Goal: Book appointment/travel/reservation

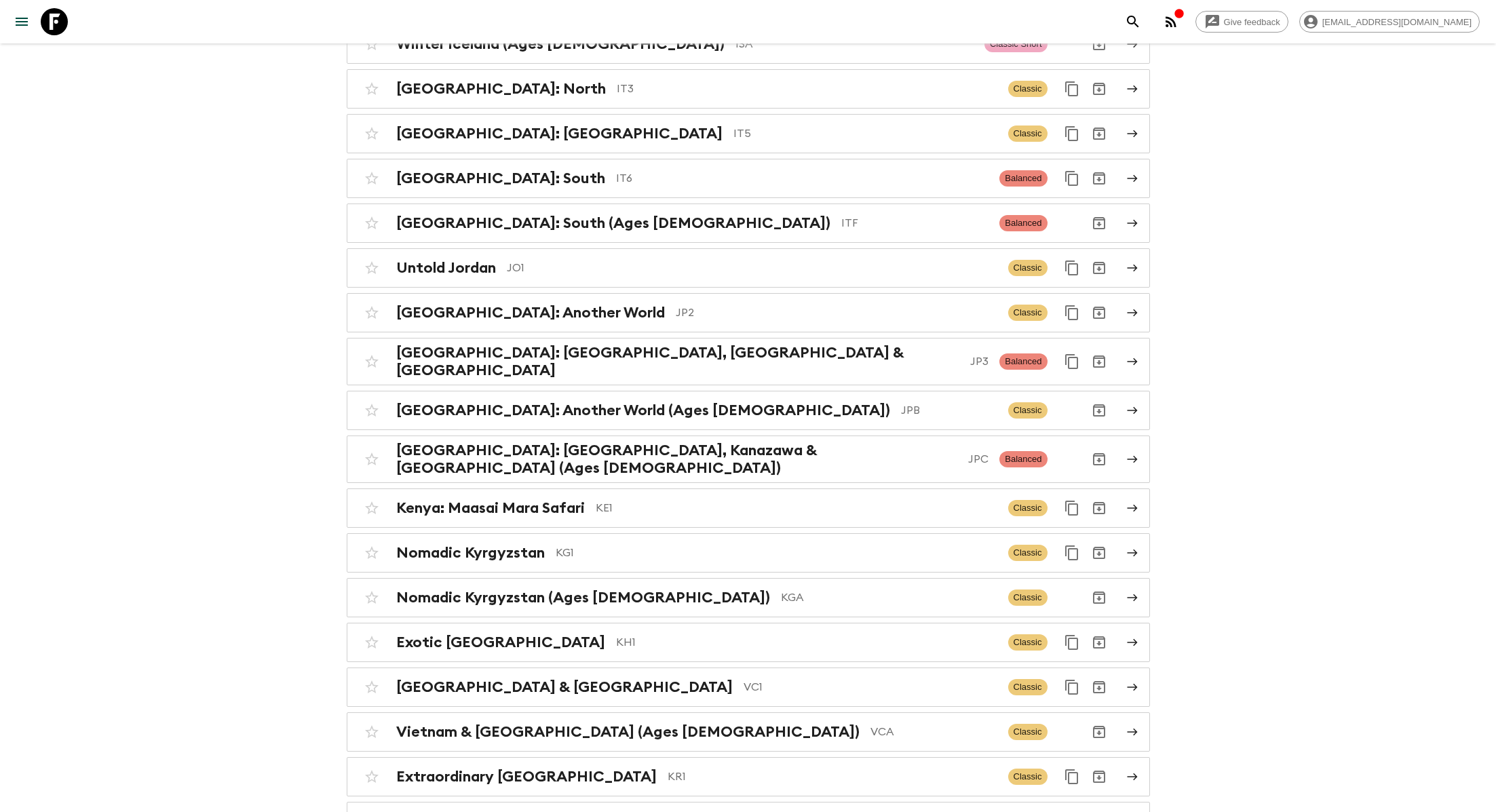
scroll to position [3154, 0]
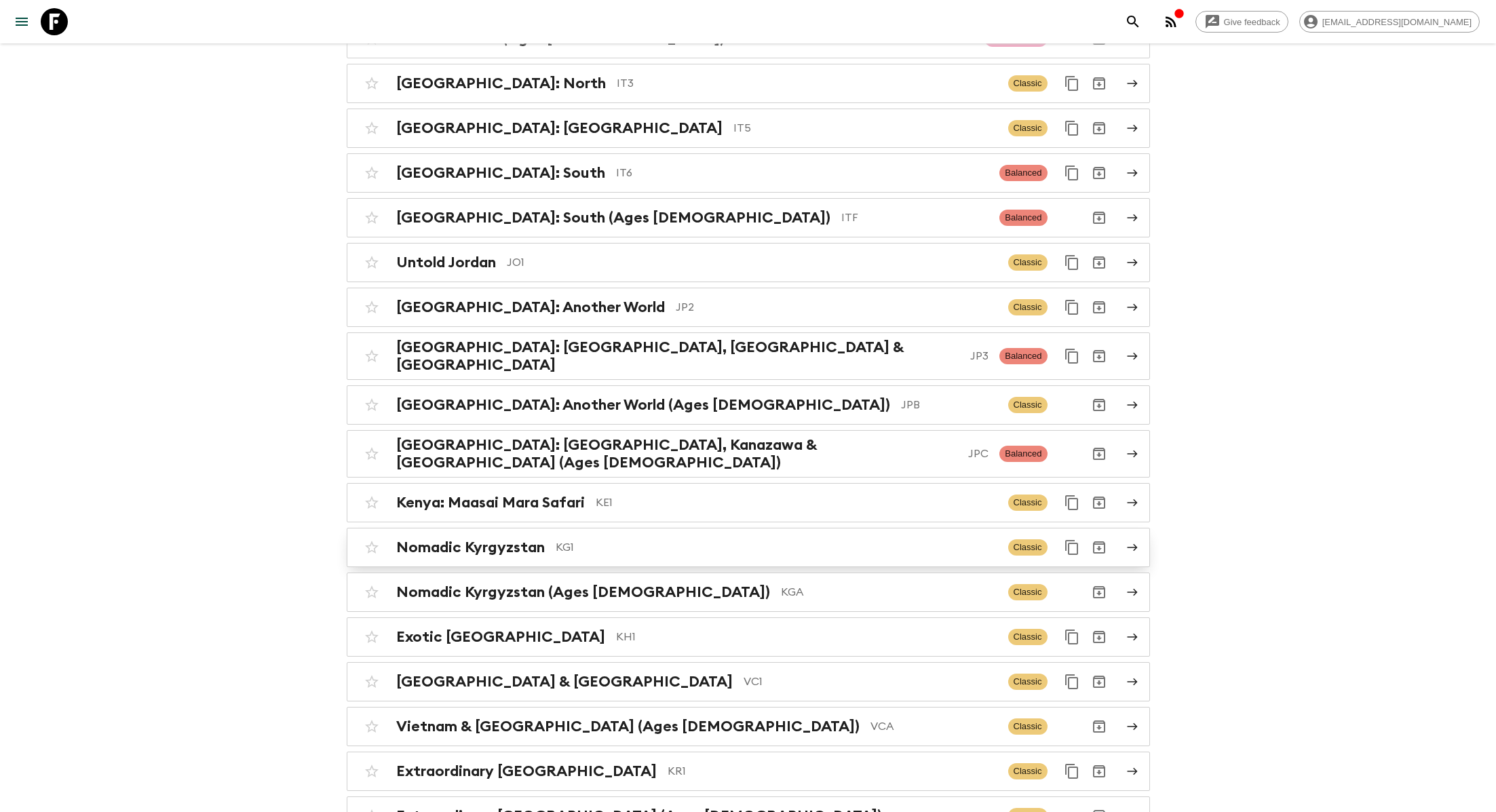
click at [582, 540] on p "KG1" at bounding box center [776, 547] width 442 height 16
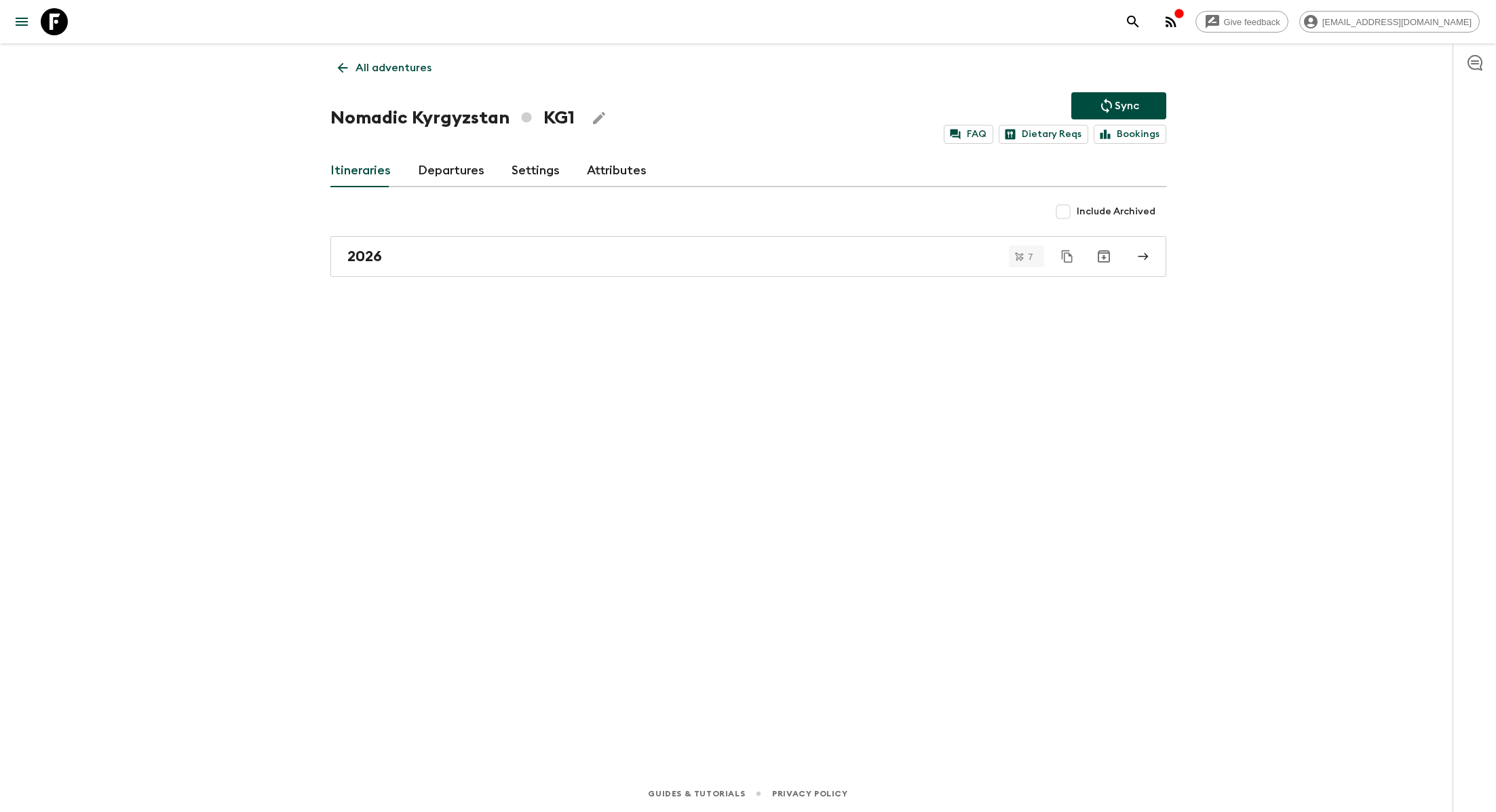
click at [441, 172] on link "Departures" at bounding box center [451, 171] width 67 height 33
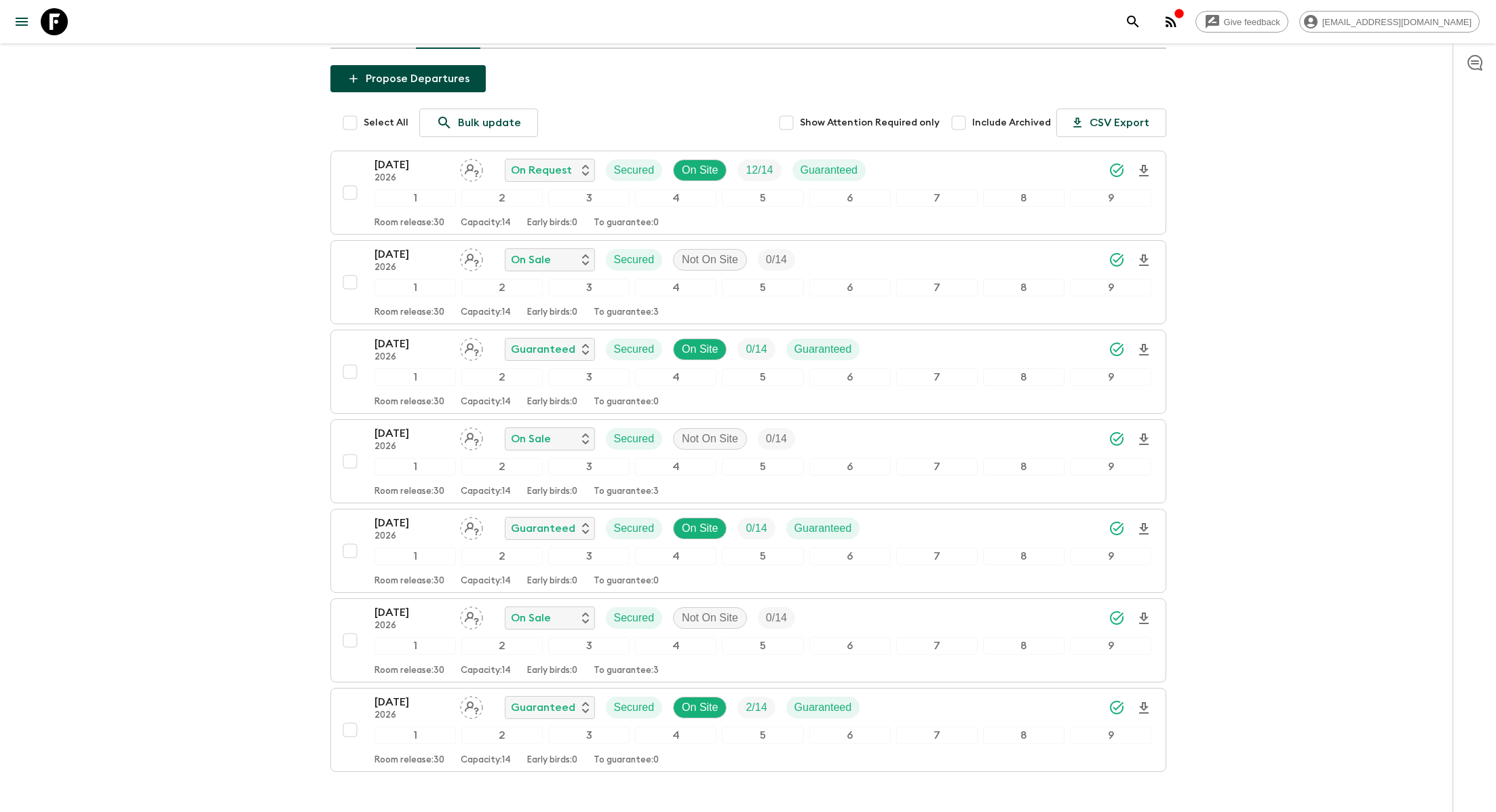
scroll to position [127, 0]
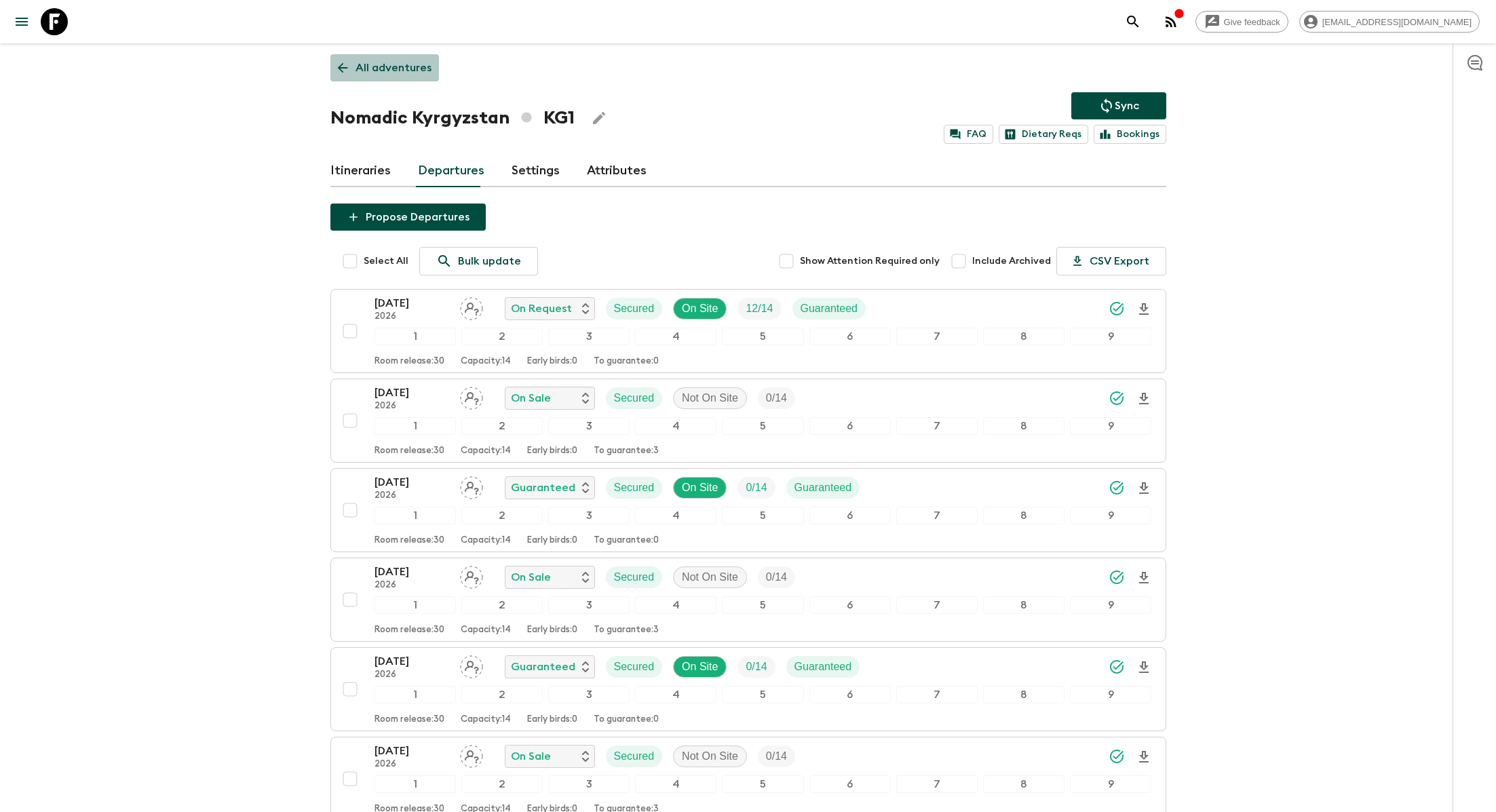
click at [411, 64] on p "All adventures" at bounding box center [394, 68] width 76 height 16
